Goal: Information Seeking & Learning: Learn about a topic

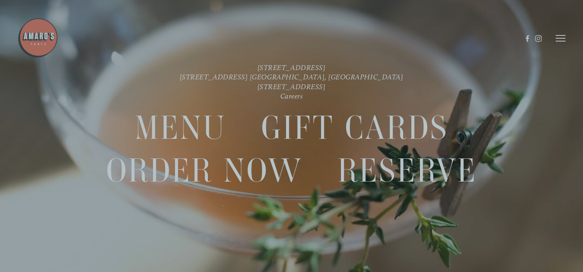
scroll to position [17, 0]
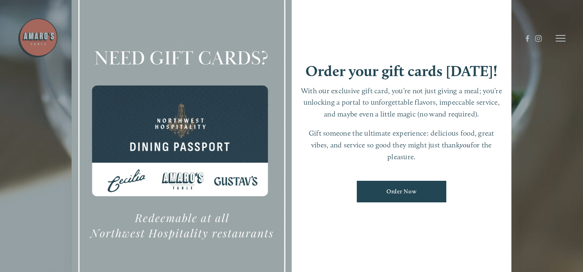
click at [539, 123] on div at bounding box center [291, 136] width 583 height 272
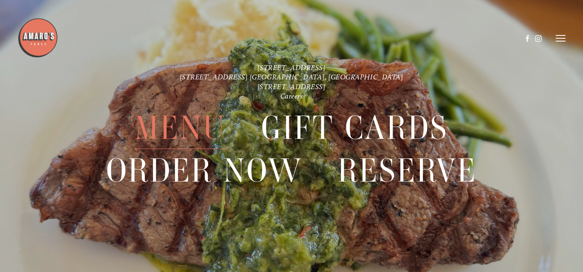
click at [180, 129] on span "Menu" at bounding box center [181, 128] width 92 height 42
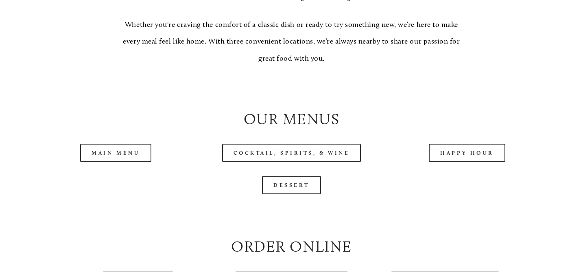
scroll to position [742, 0]
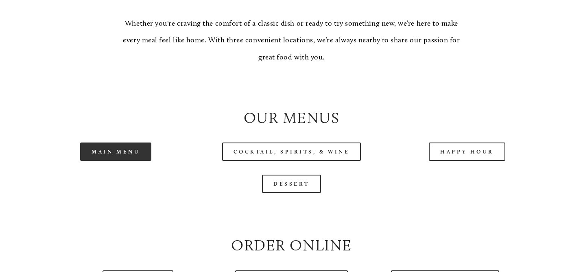
click at [118, 153] on link "Main Menu" at bounding box center [115, 151] width 71 height 18
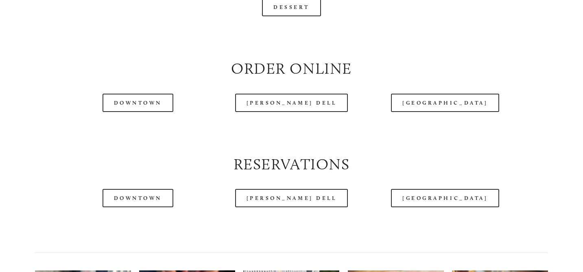
scroll to position [920, 0]
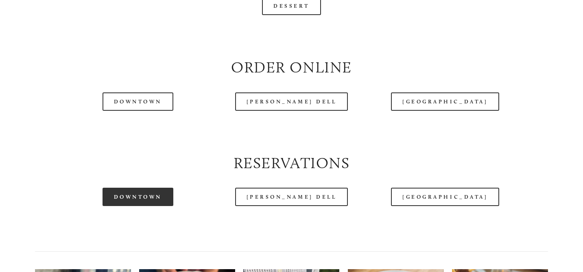
click at [153, 193] on link "Downtown" at bounding box center [138, 197] width 71 height 18
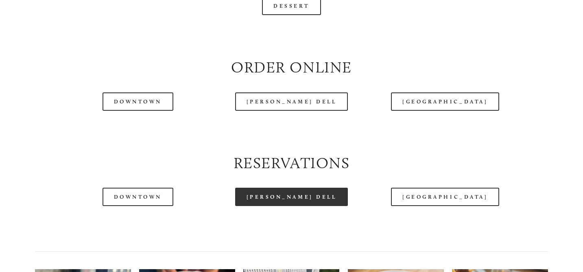
click at [275, 196] on link "[PERSON_NAME] Dell" at bounding box center [291, 197] width 113 height 18
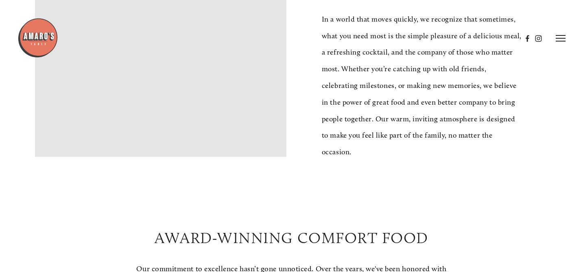
scroll to position [331, 0]
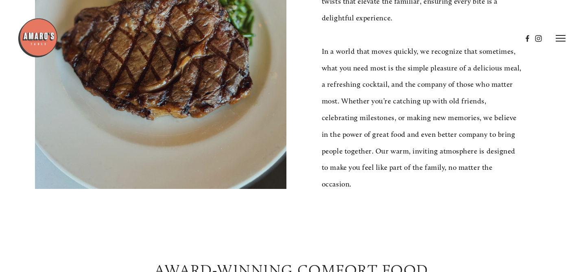
click at [560, 37] on icon at bounding box center [561, 38] width 10 height 7
click at [559, 36] on icon at bounding box center [559, 38] width 7 height 7
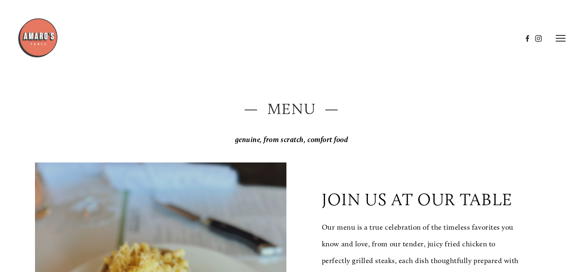
scroll to position [0, 0]
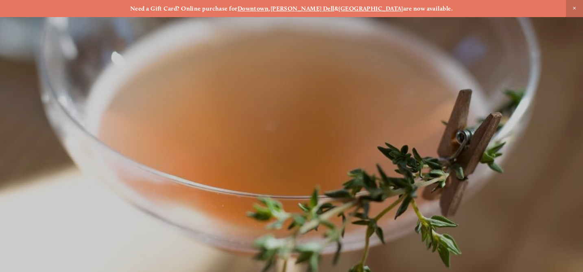
scroll to position [17, 0]
